Goal: Information Seeking & Learning: Learn about a topic

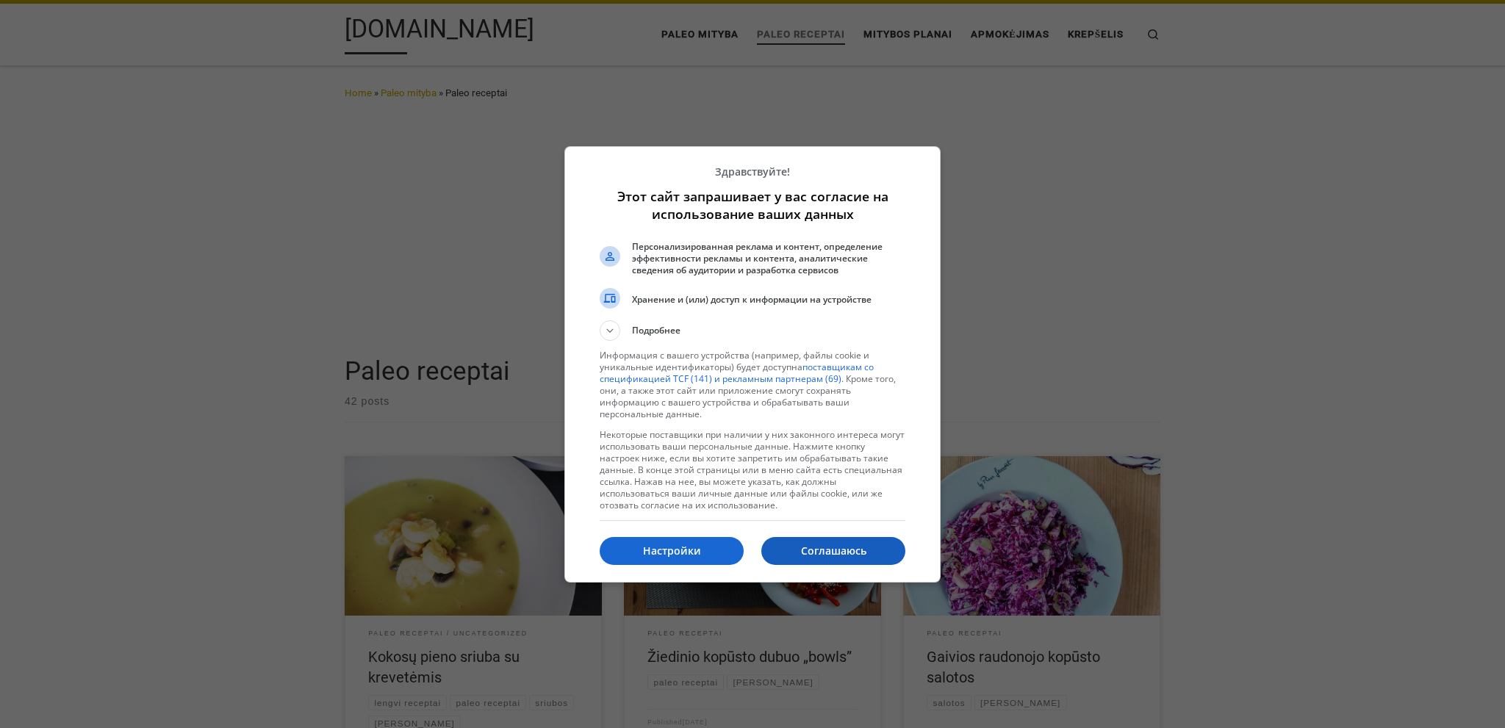
click at [844, 544] on p "Соглашаюсь" at bounding box center [833, 551] width 144 height 15
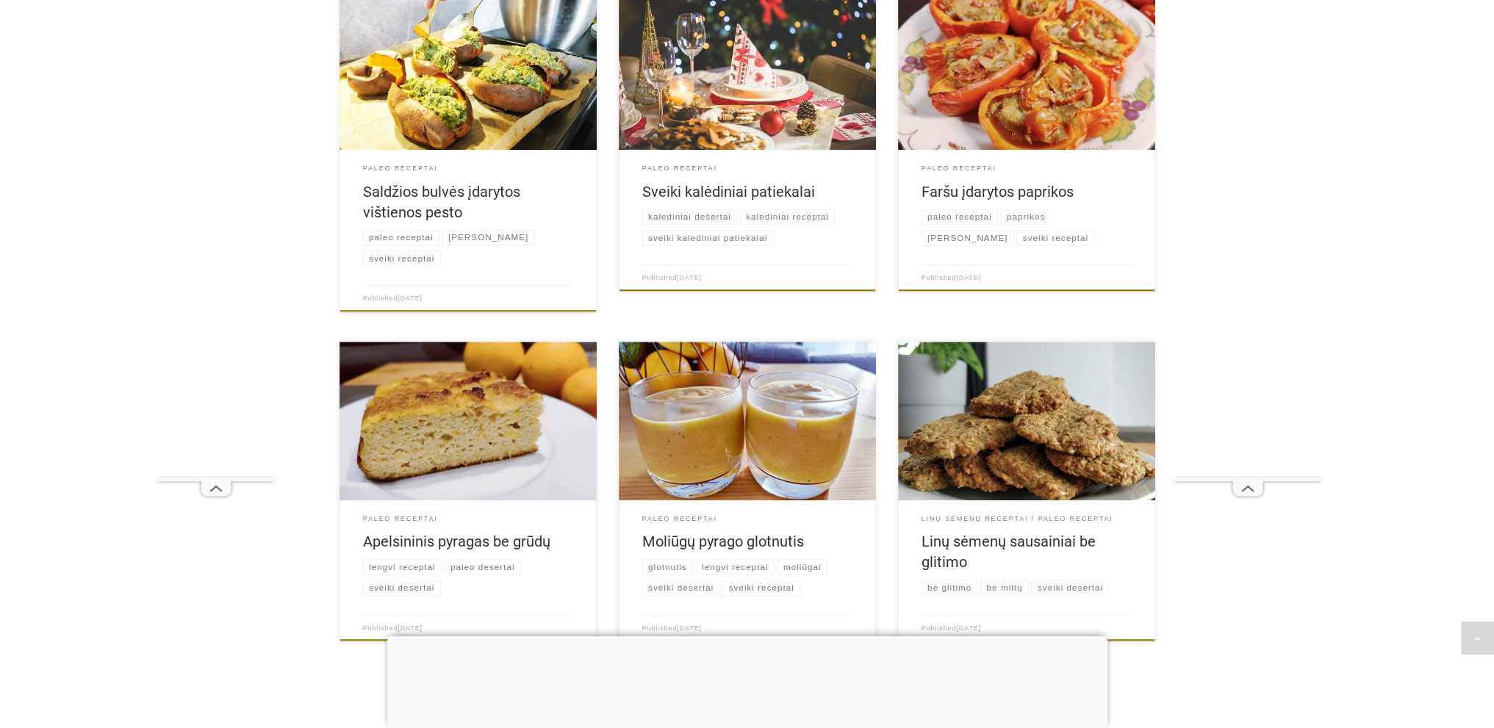
scroll to position [1248, 0]
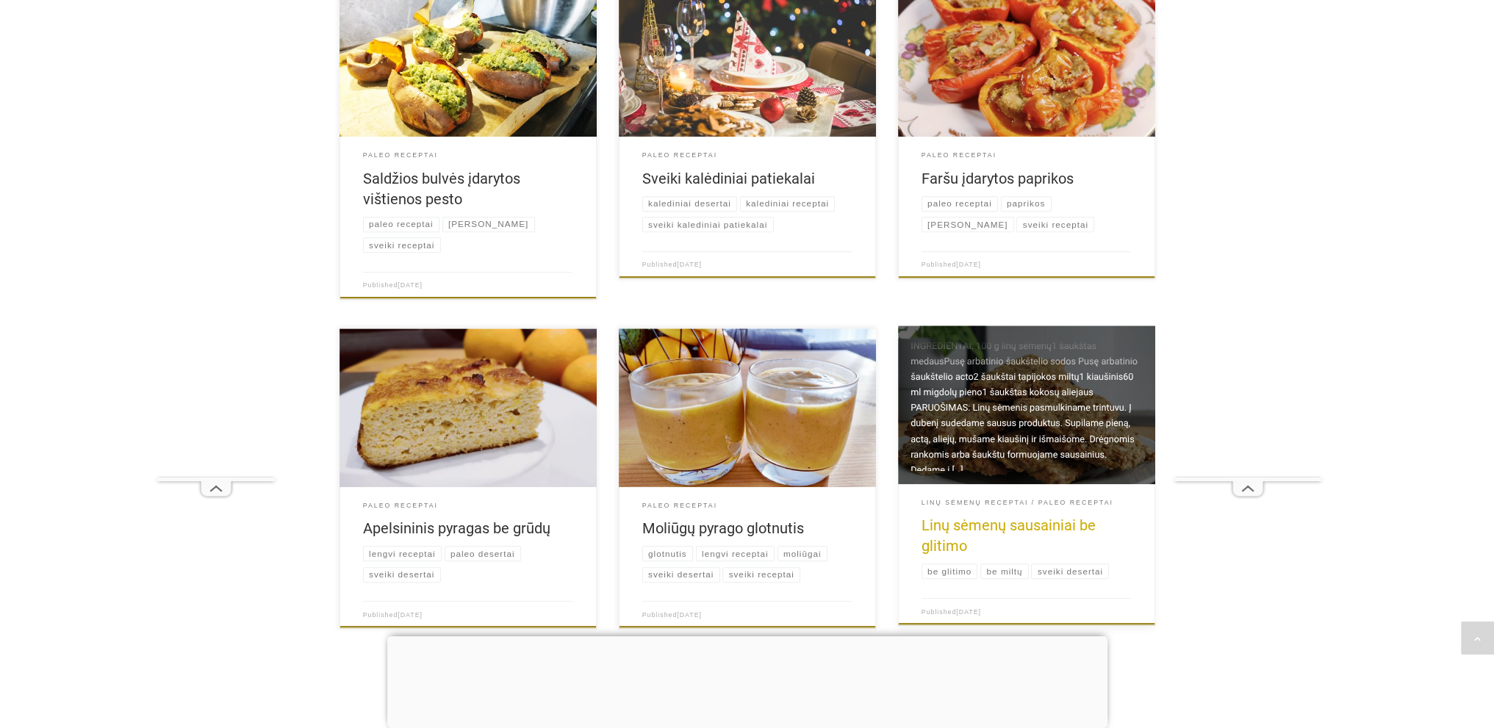
click at [1045, 528] on link "Linų sėmenų sausainiai be glitimo" at bounding box center [1009, 536] width 174 height 38
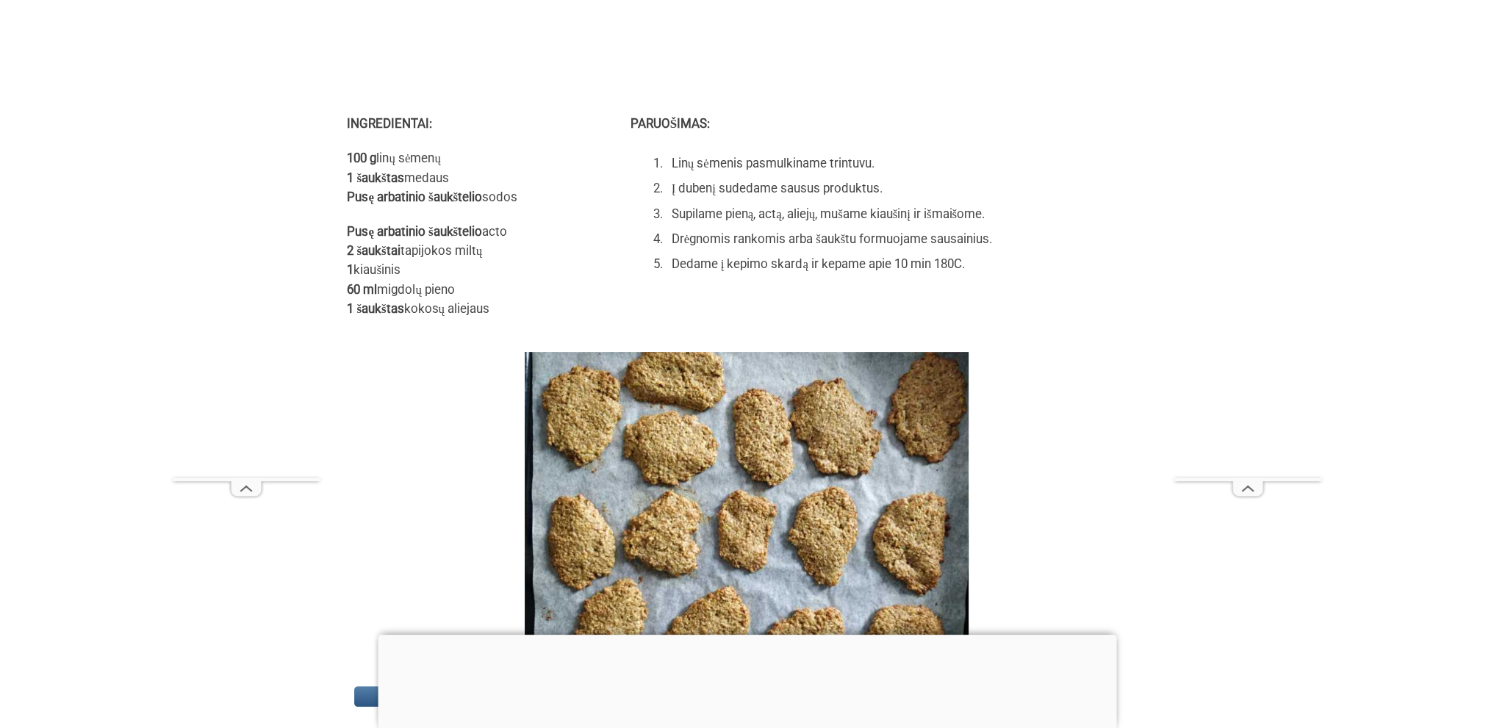
scroll to position [708, 0]
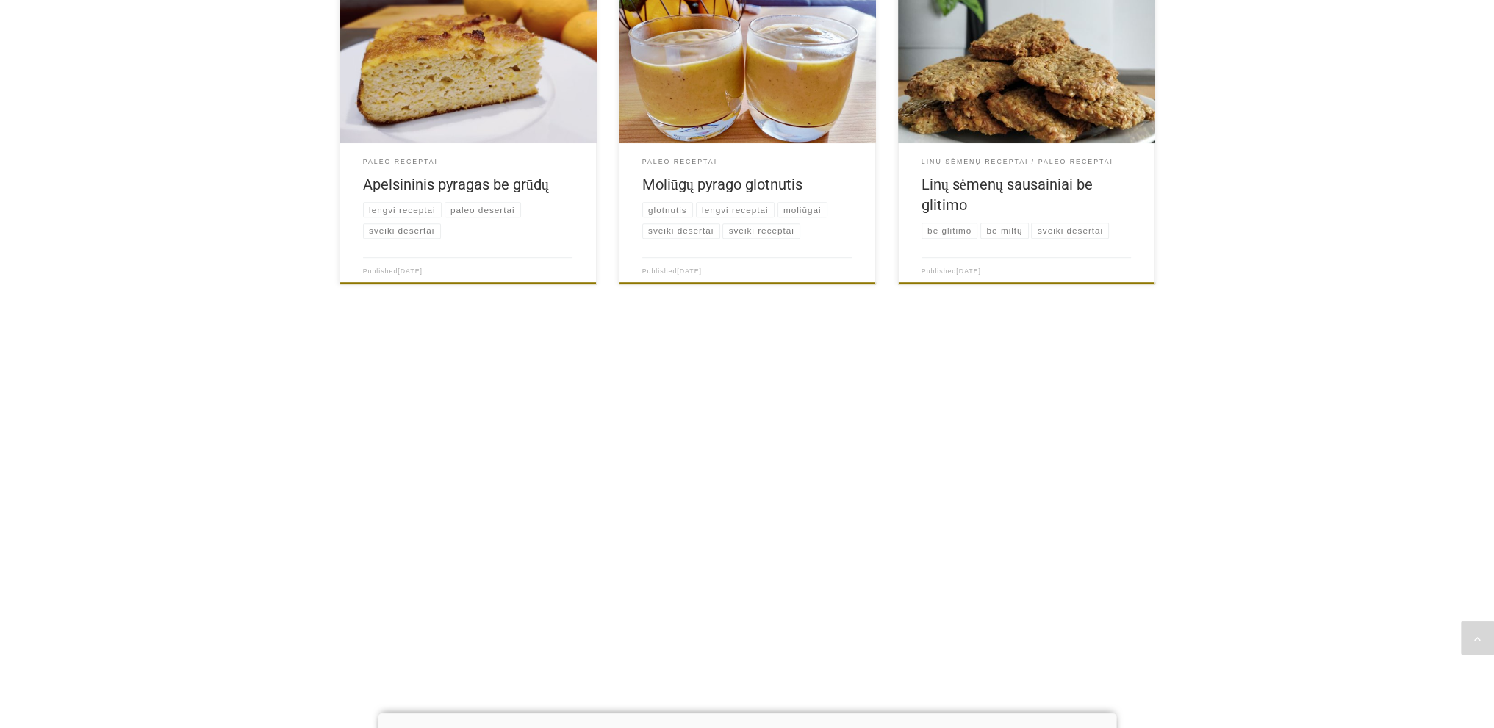
scroll to position [1248, 0]
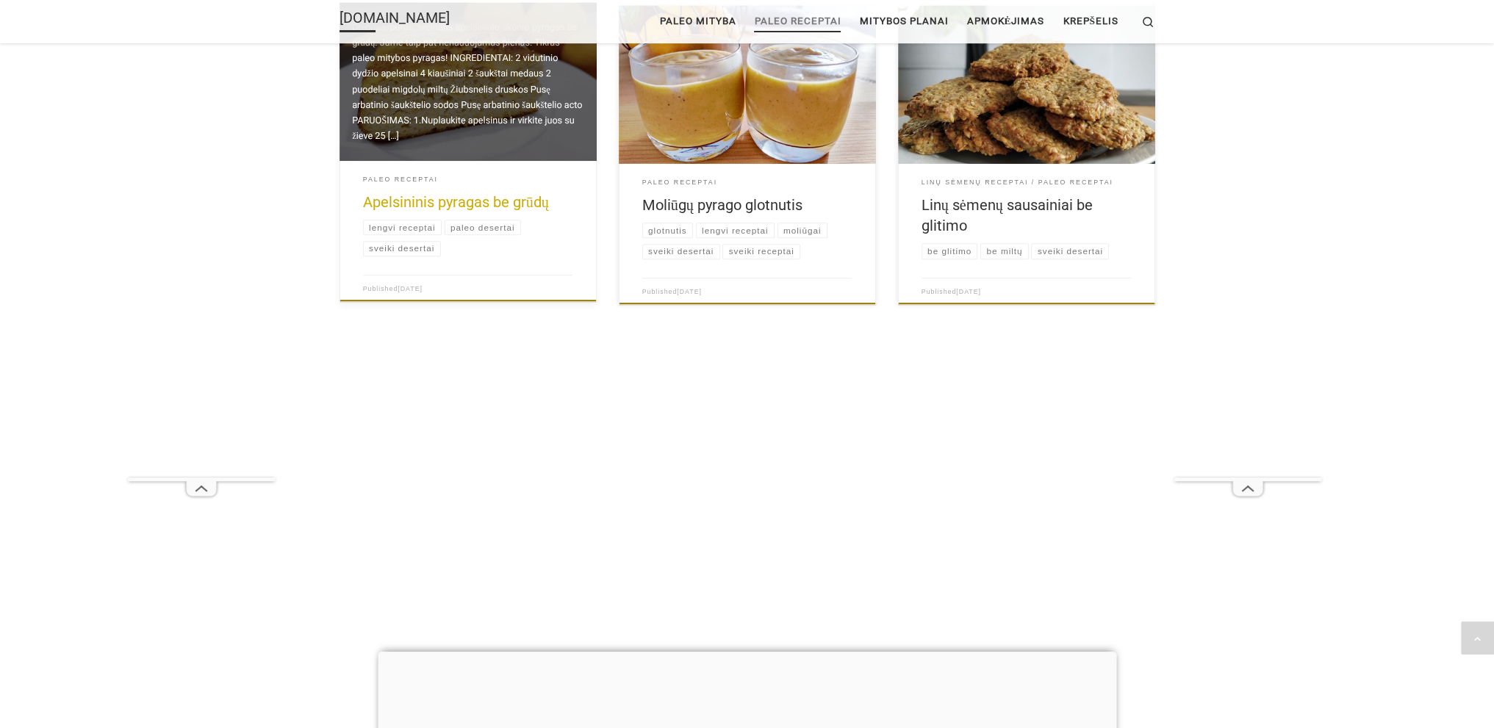
click at [503, 205] on link "Apelsininis pyragas be grūdų" at bounding box center [456, 202] width 186 height 18
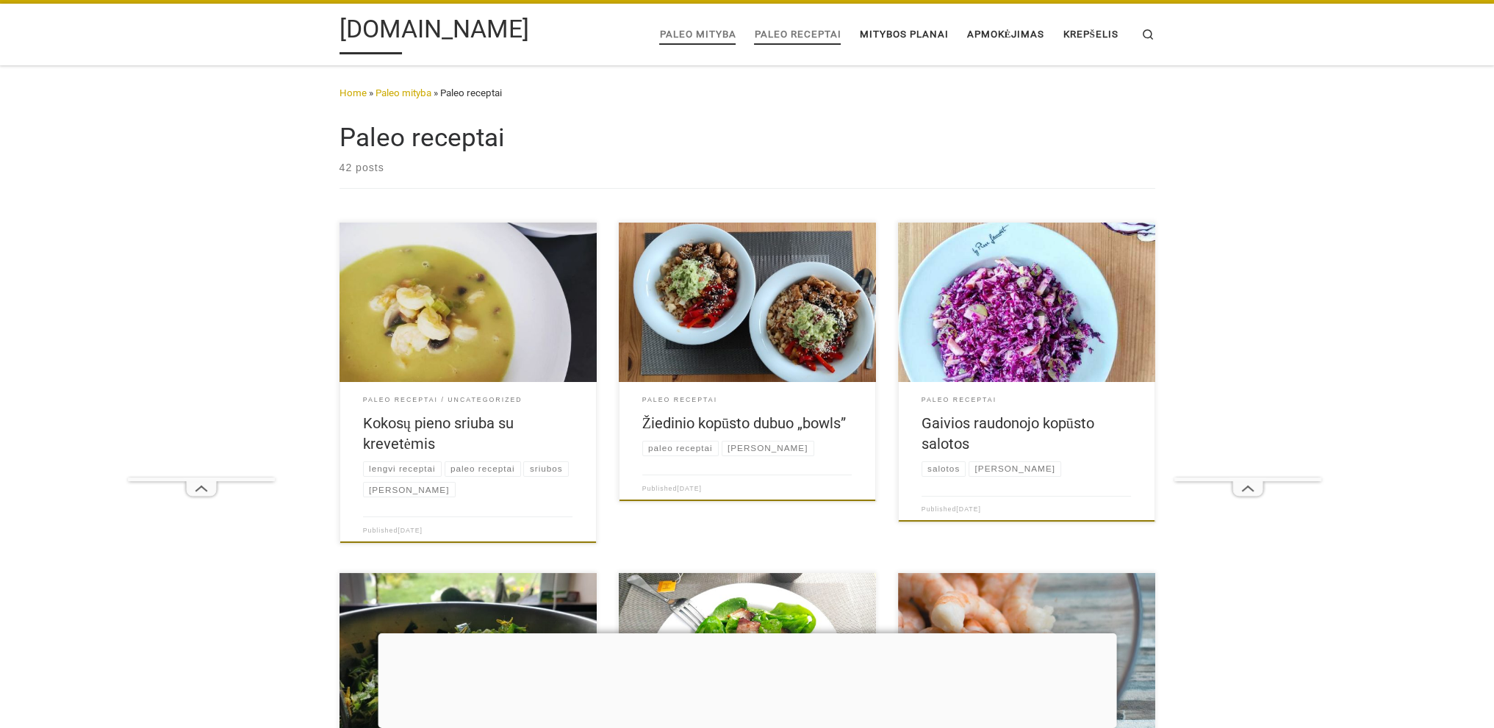
click at [701, 33] on span "Paleo mityba" at bounding box center [697, 33] width 76 height 26
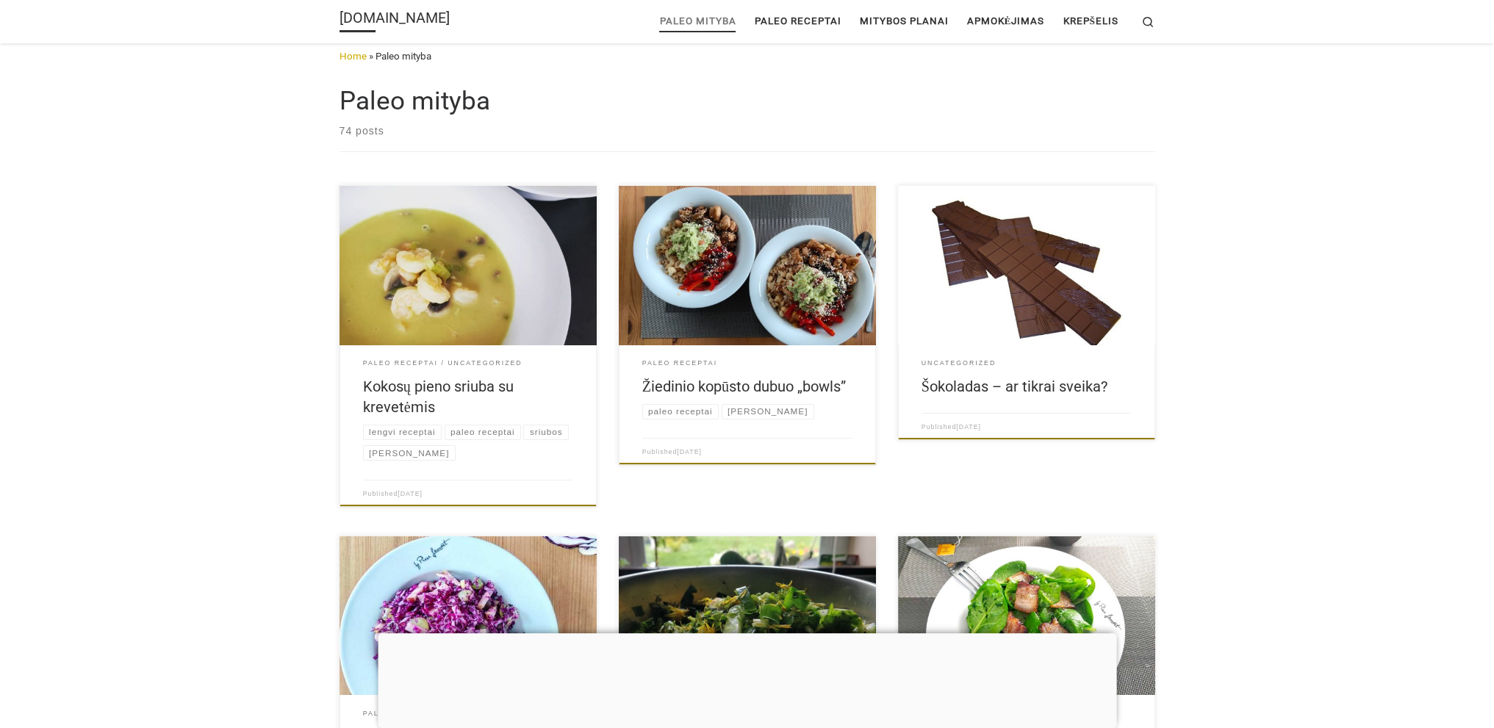
scroll to position [26, 0]
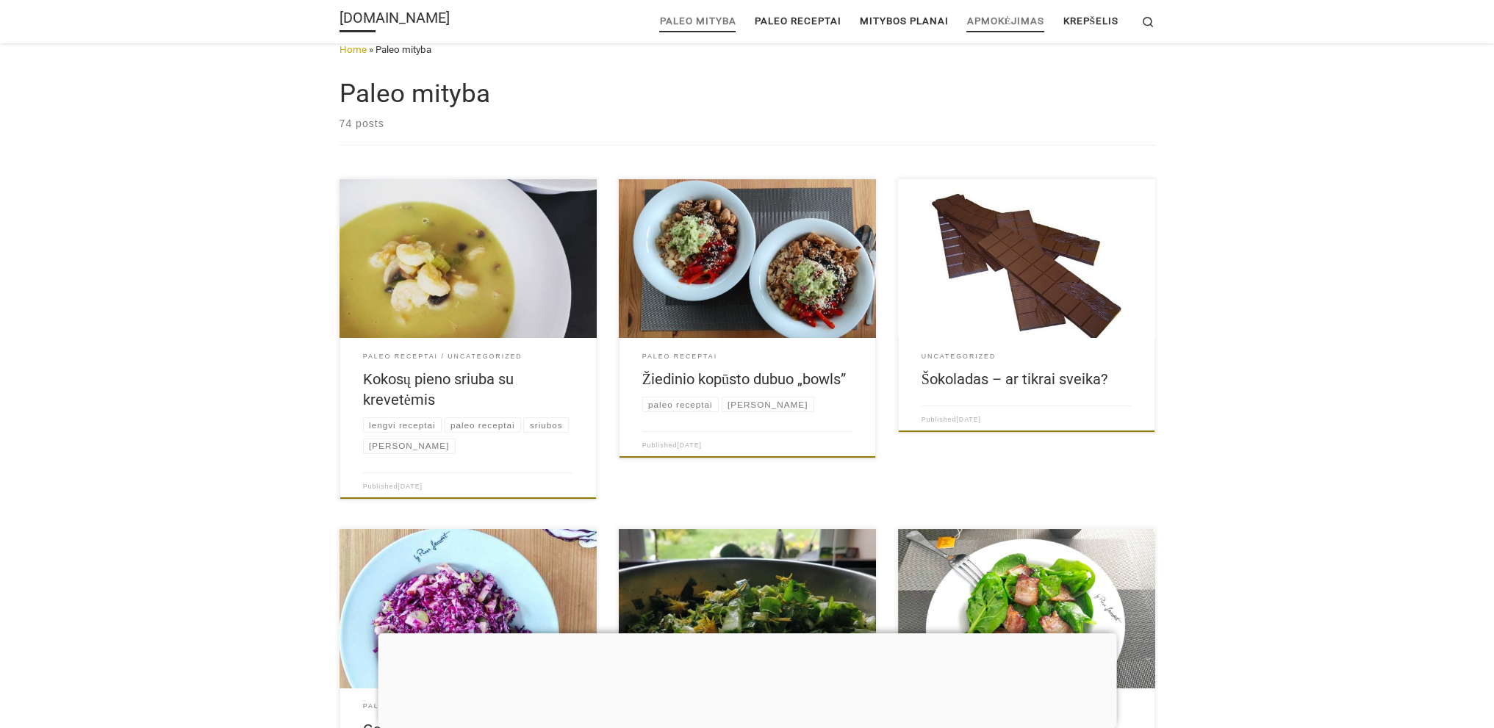
click at [1013, 23] on span "Apmokėjimas" at bounding box center [1005, 20] width 78 height 26
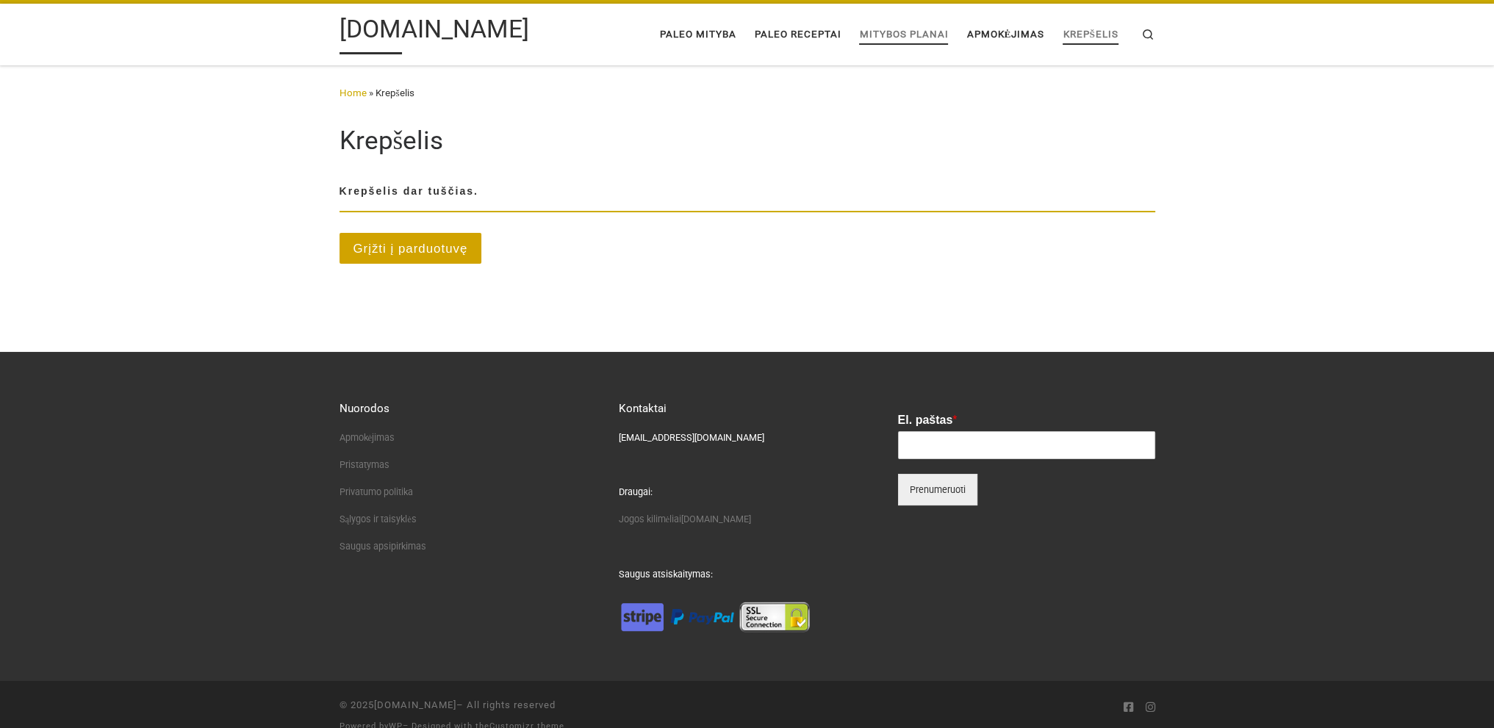
click at [893, 37] on span "Mitybos planai" at bounding box center [903, 33] width 89 height 26
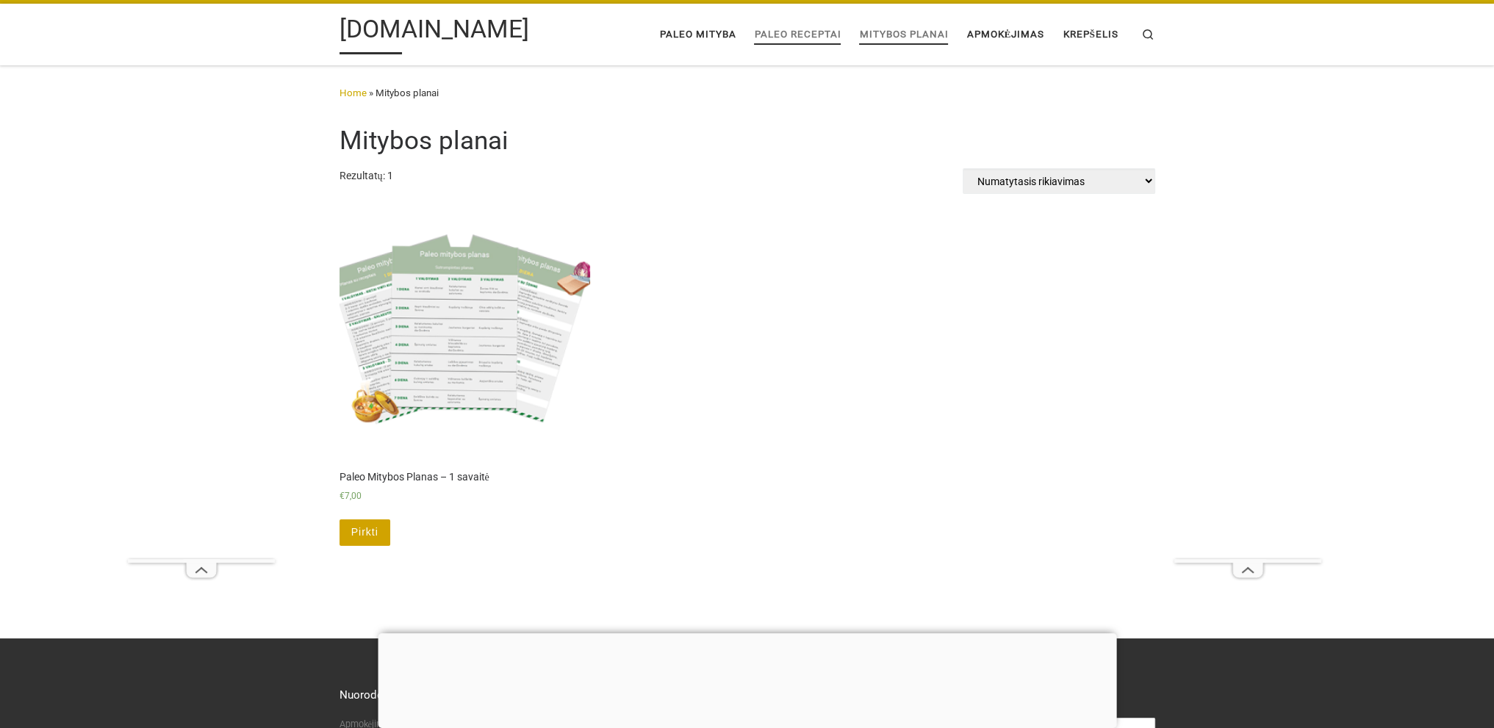
click at [779, 35] on span "Paleo receptai" at bounding box center [797, 33] width 87 height 26
